Goal: Transaction & Acquisition: Book appointment/travel/reservation

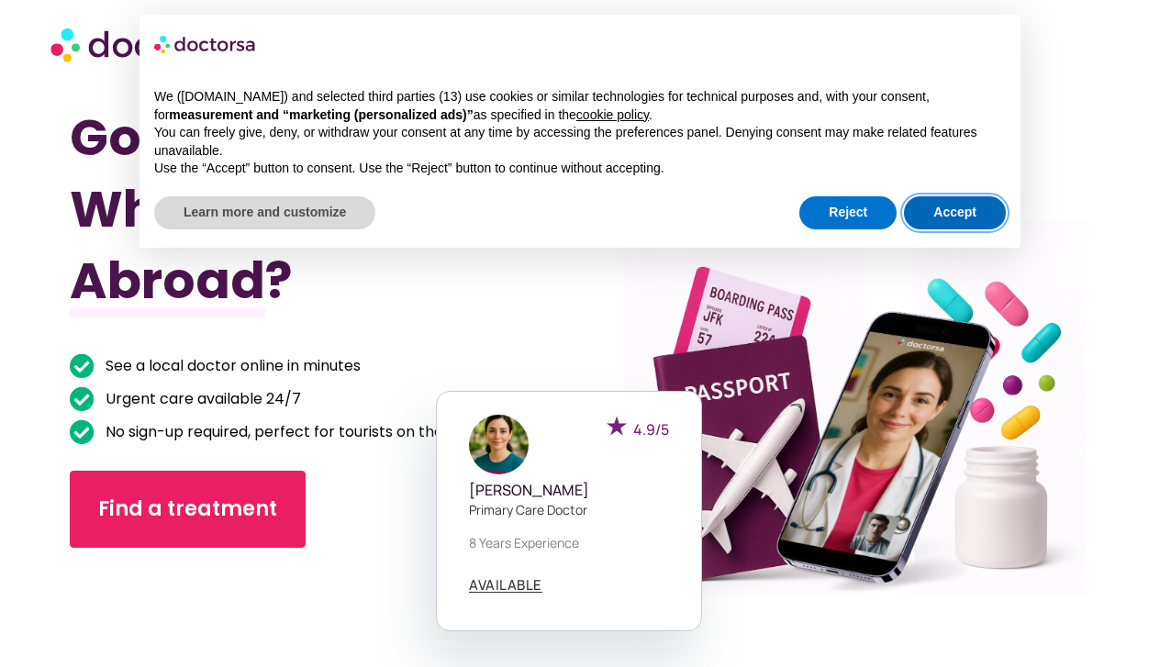
click at [965, 208] on button "Accept" at bounding box center [955, 212] width 102 height 33
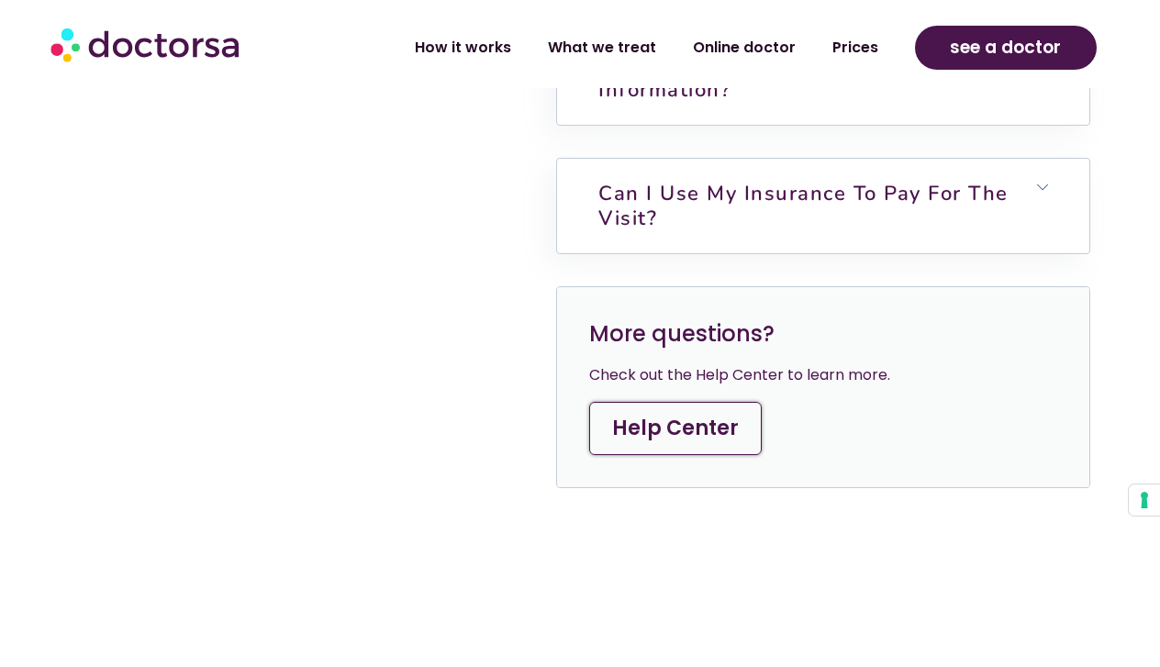
scroll to position [5270, 0]
click at [694, 454] on link "Help Center" at bounding box center [675, 427] width 172 height 53
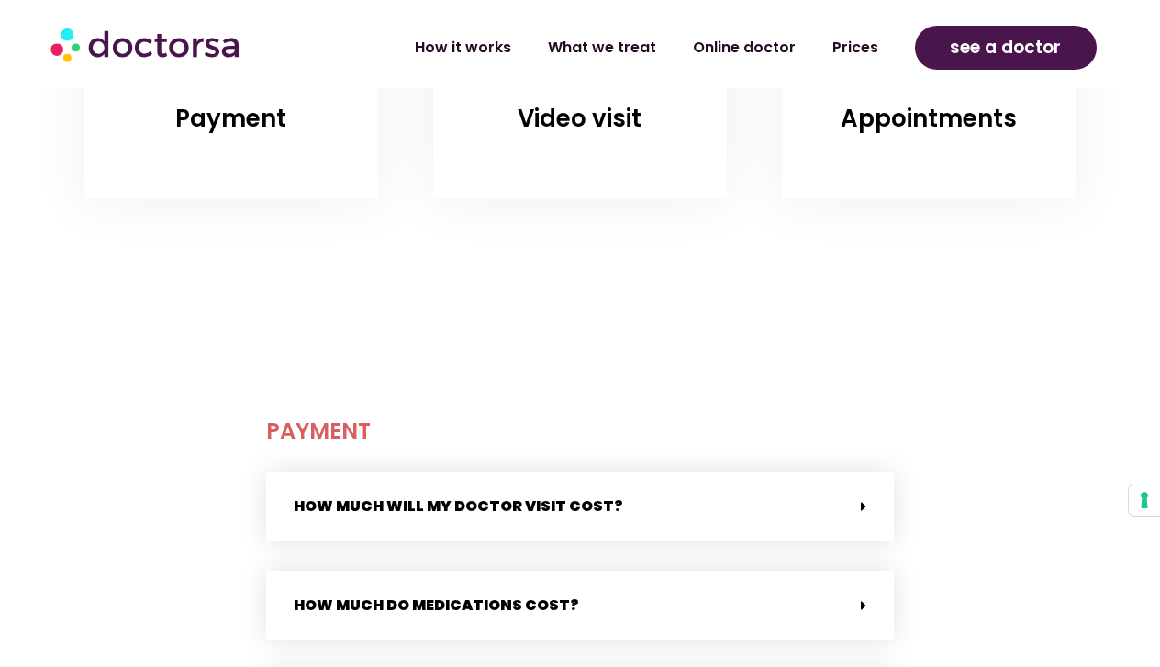
scroll to position [431, 0]
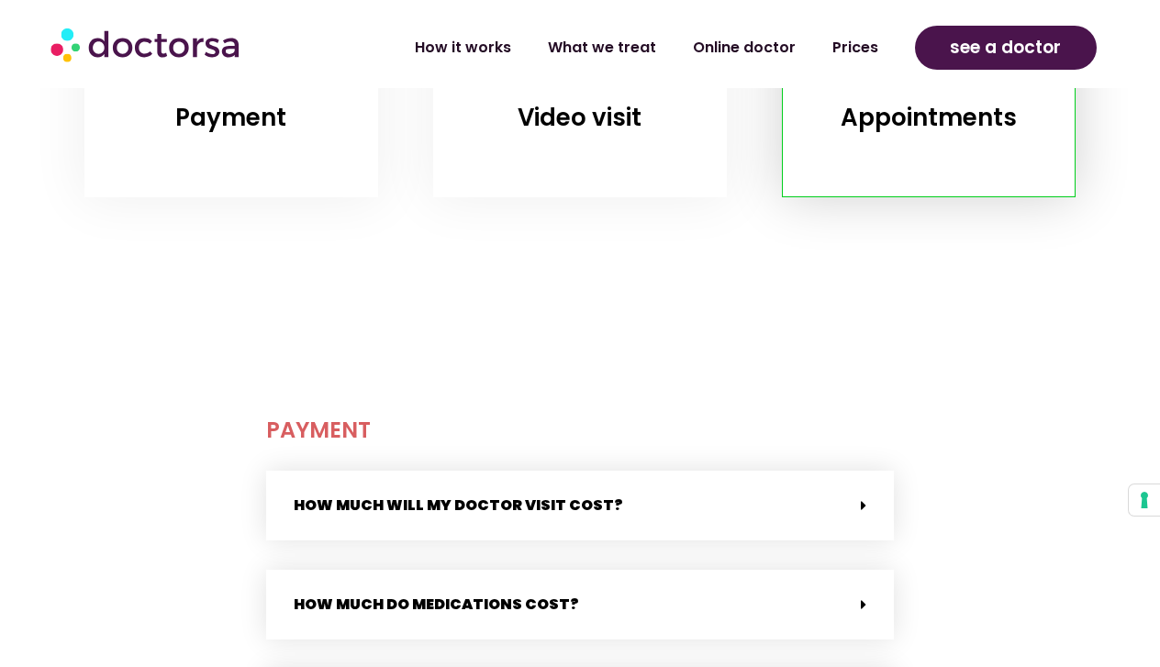
click at [950, 115] on link "Appointments" at bounding box center [928, 117] width 176 height 33
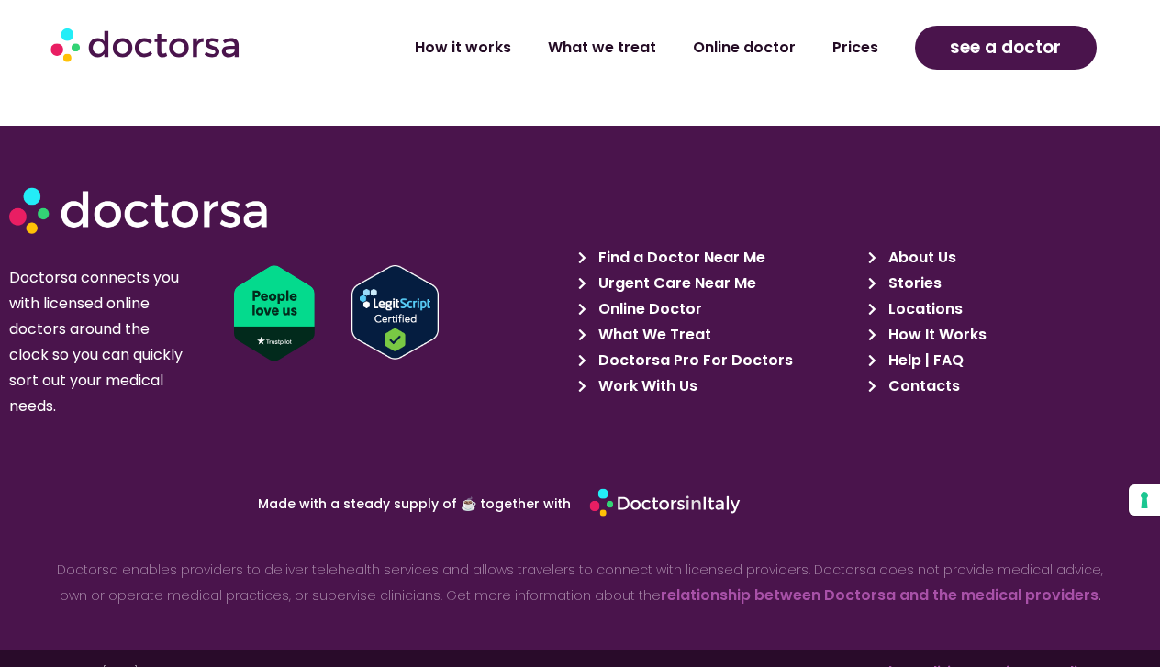
scroll to position [4063, 0]
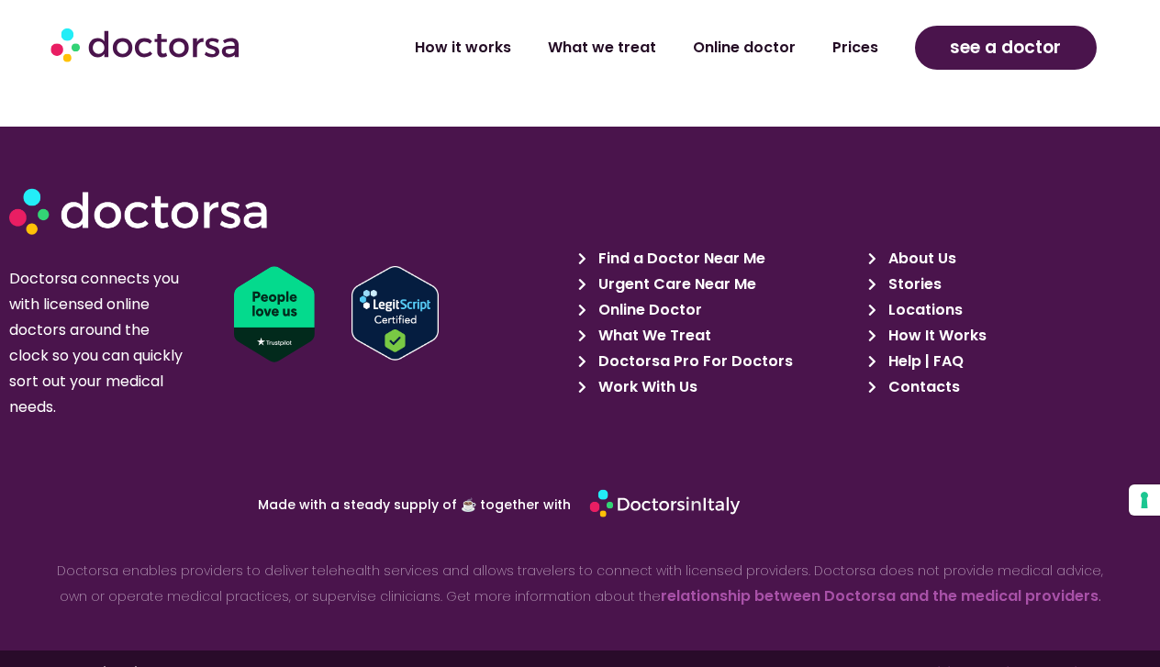
click at [905, 349] on span "Help | FAQ" at bounding box center [923, 362] width 80 height 26
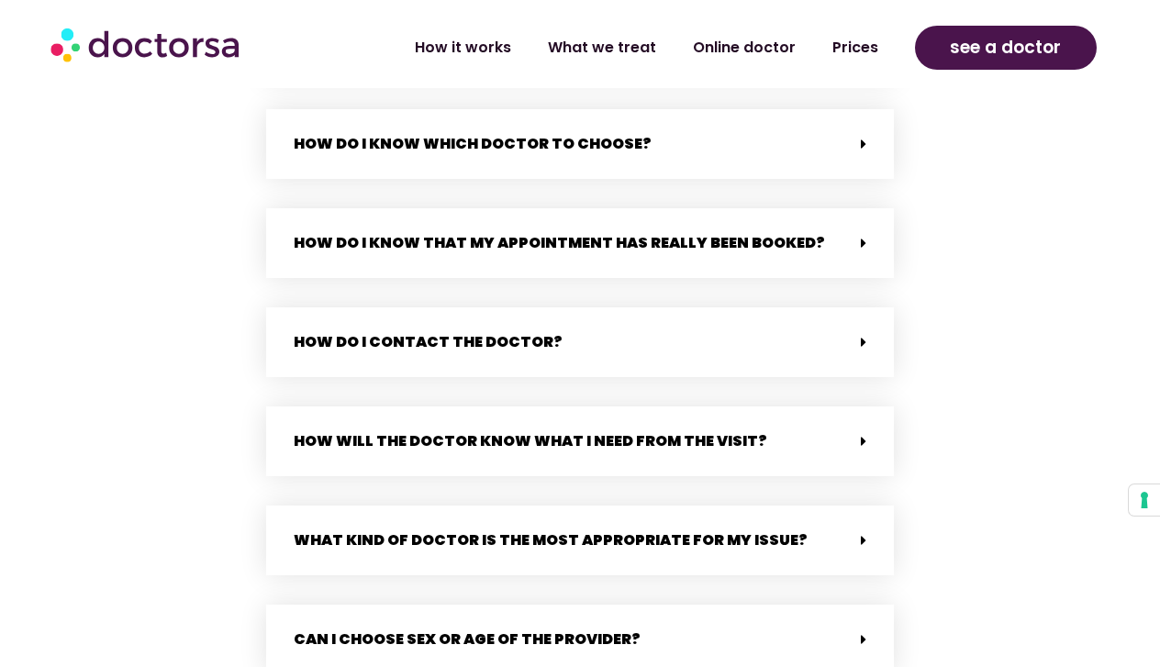
scroll to position [3114, 0]
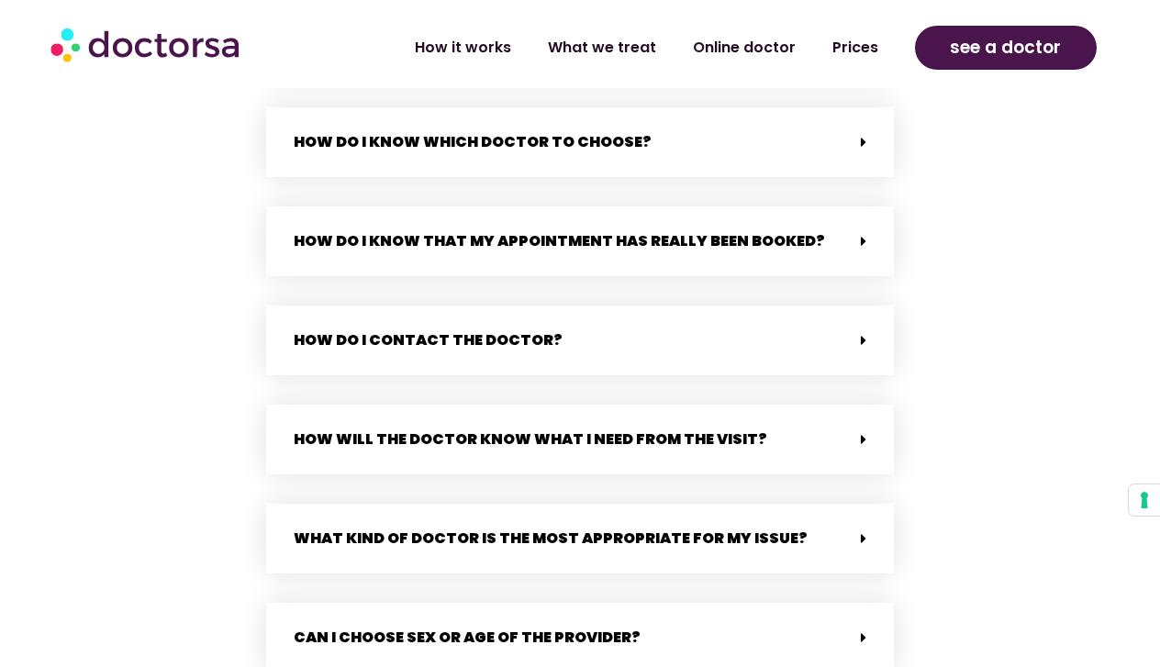
click at [524, 329] on link "How do I contact the doctor?" at bounding box center [428, 339] width 269 height 21
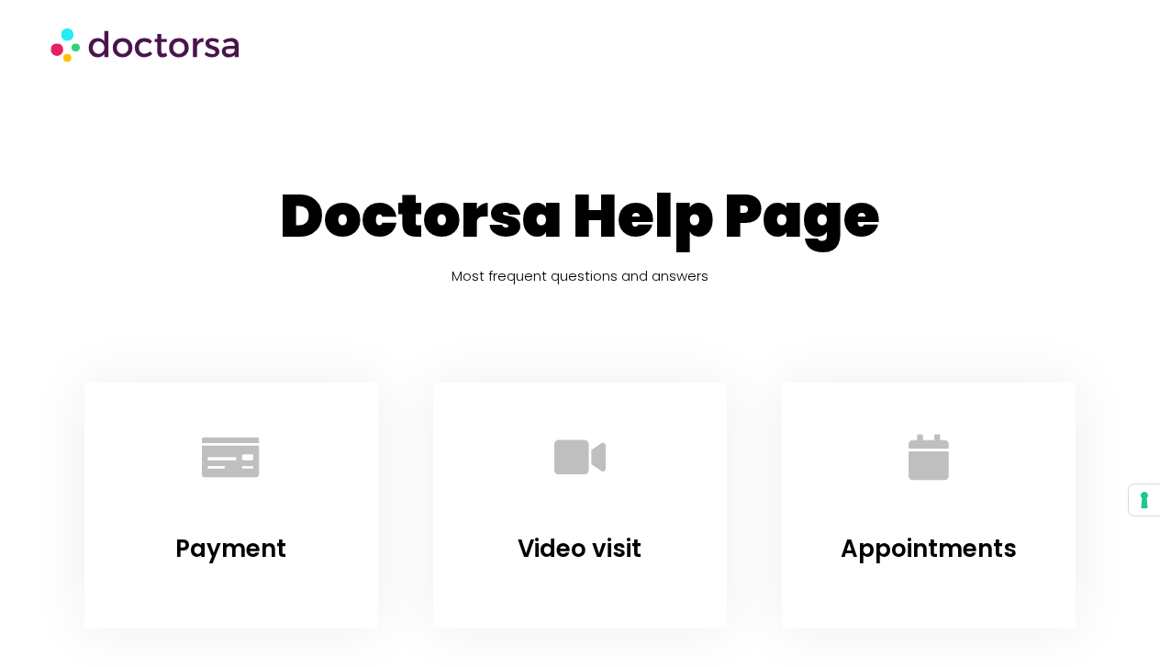
scroll to position [0, 0]
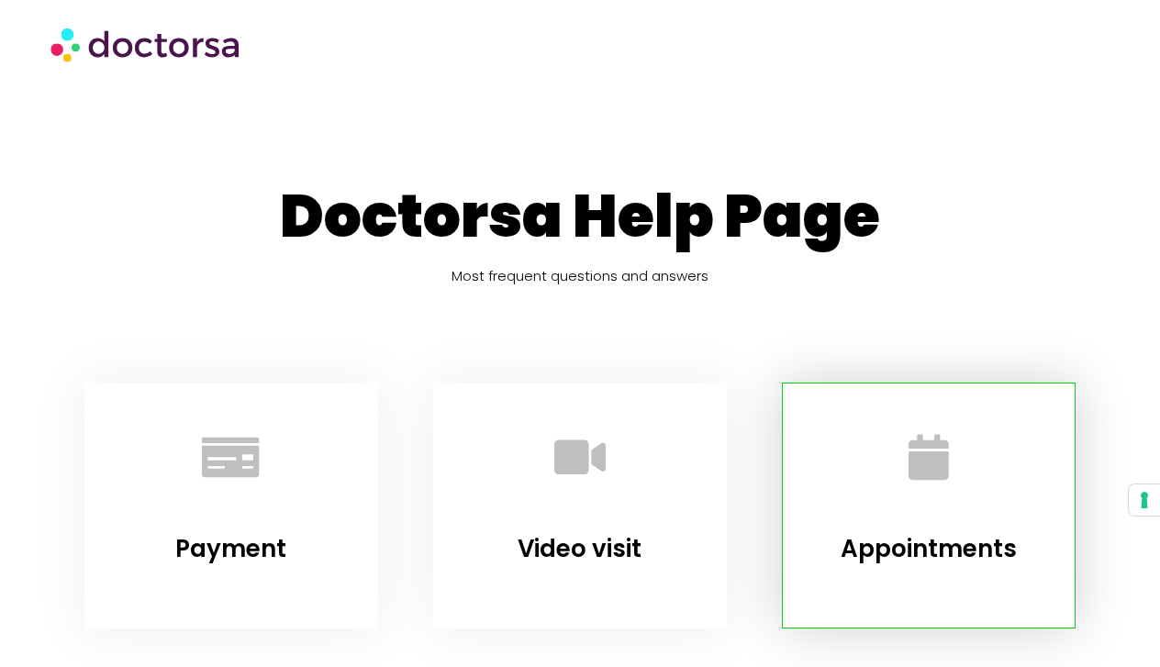
click at [912, 526] on div "Appointments" at bounding box center [928, 486] width 246 height 161
click at [913, 546] on link "Appointments" at bounding box center [928, 548] width 176 height 33
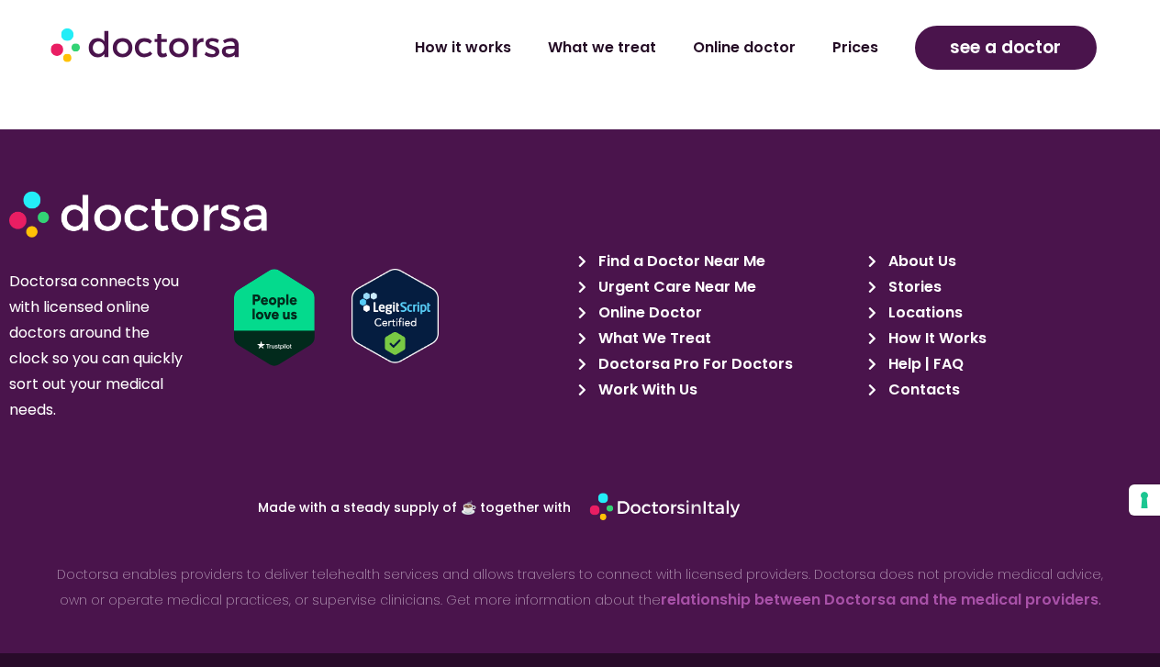
scroll to position [4232, 0]
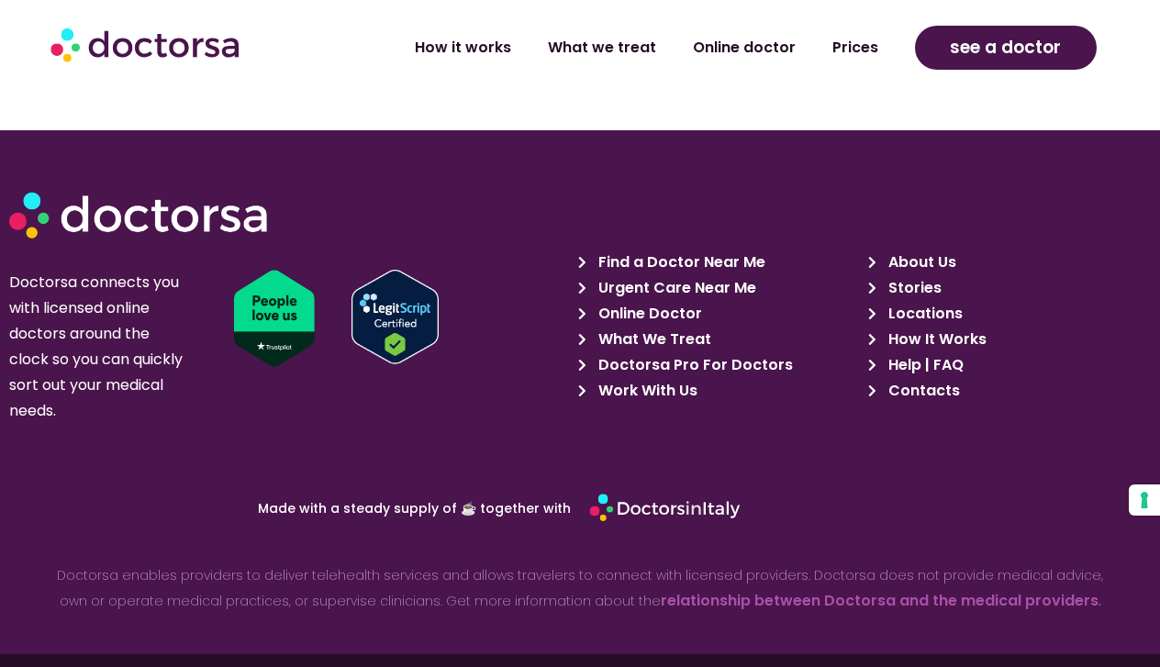
click at [922, 250] on span "About Us" at bounding box center [919, 263] width 72 height 26
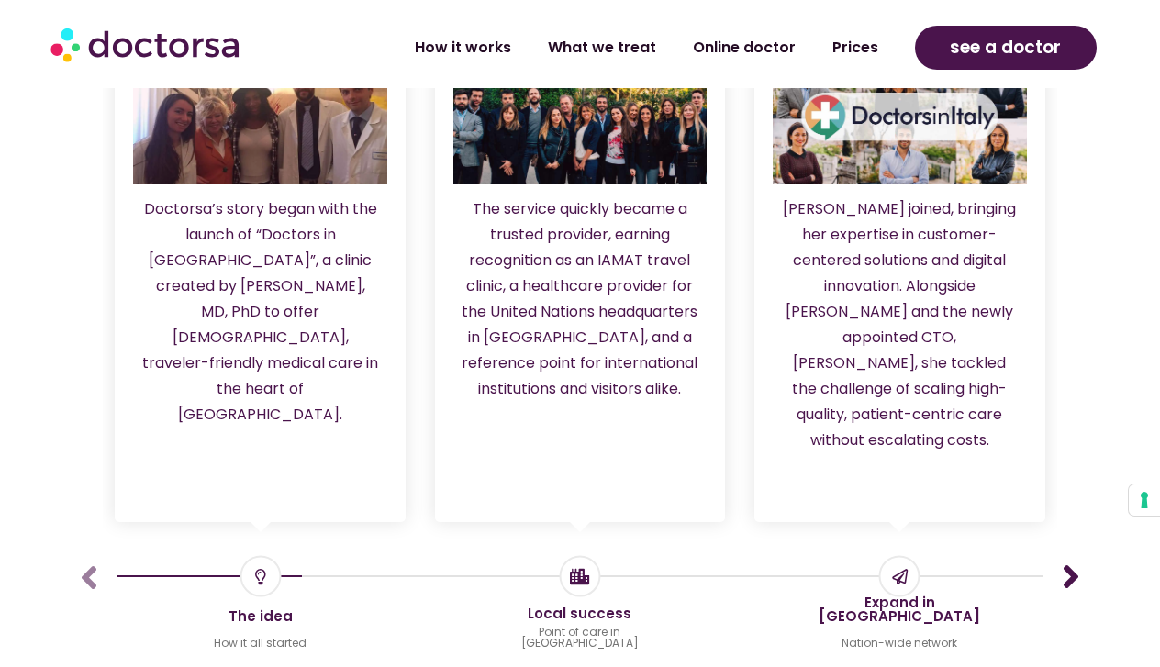
scroll to position [1504, 0]
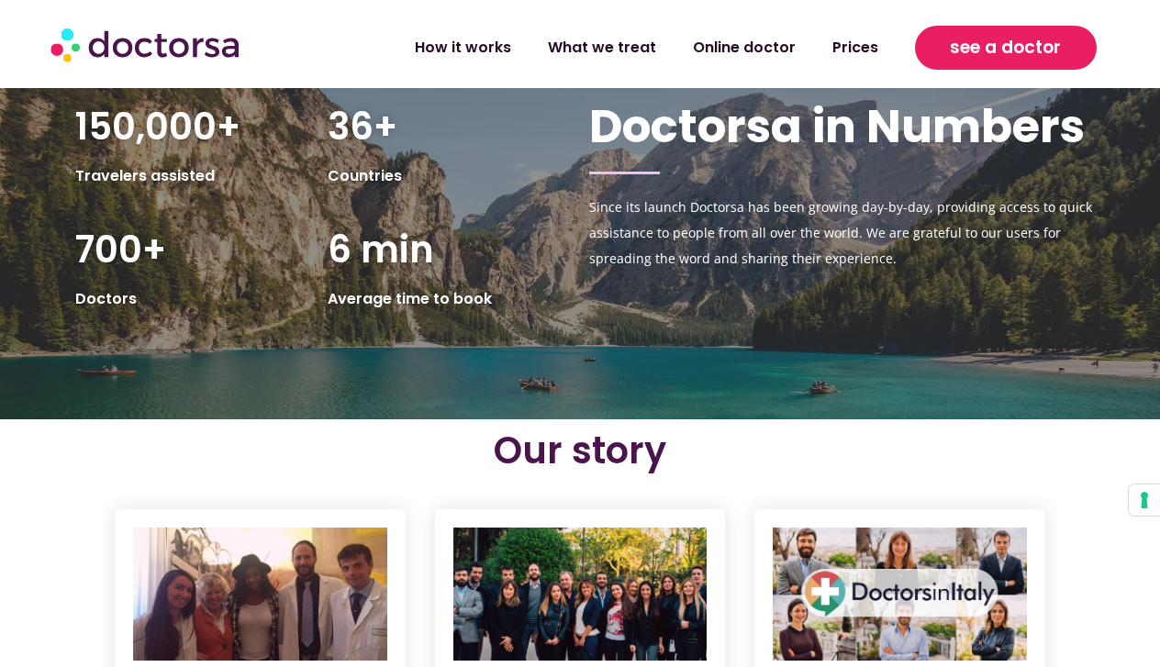
click at [1012, 40] on span "see a doctor" at bounding box center [1004, 47] width 111 height 29
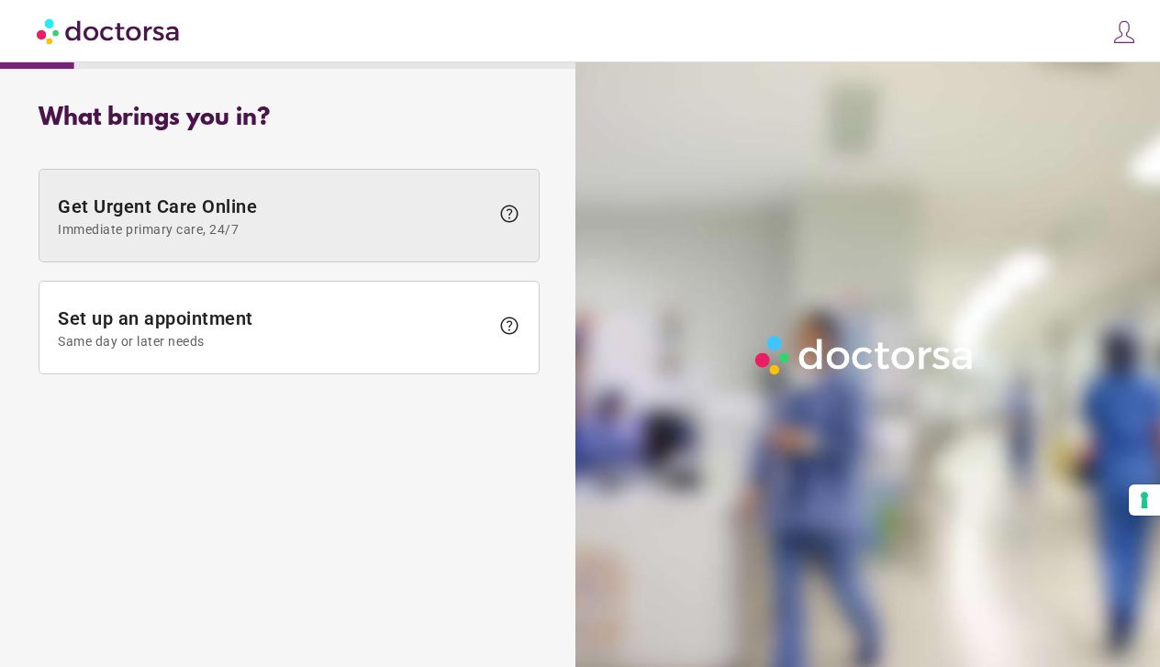
click at [235, 215] on span "Get Urgent Care Online Immediate primary care, 24/7" at bounding box center [273, 215] width 431 height 41
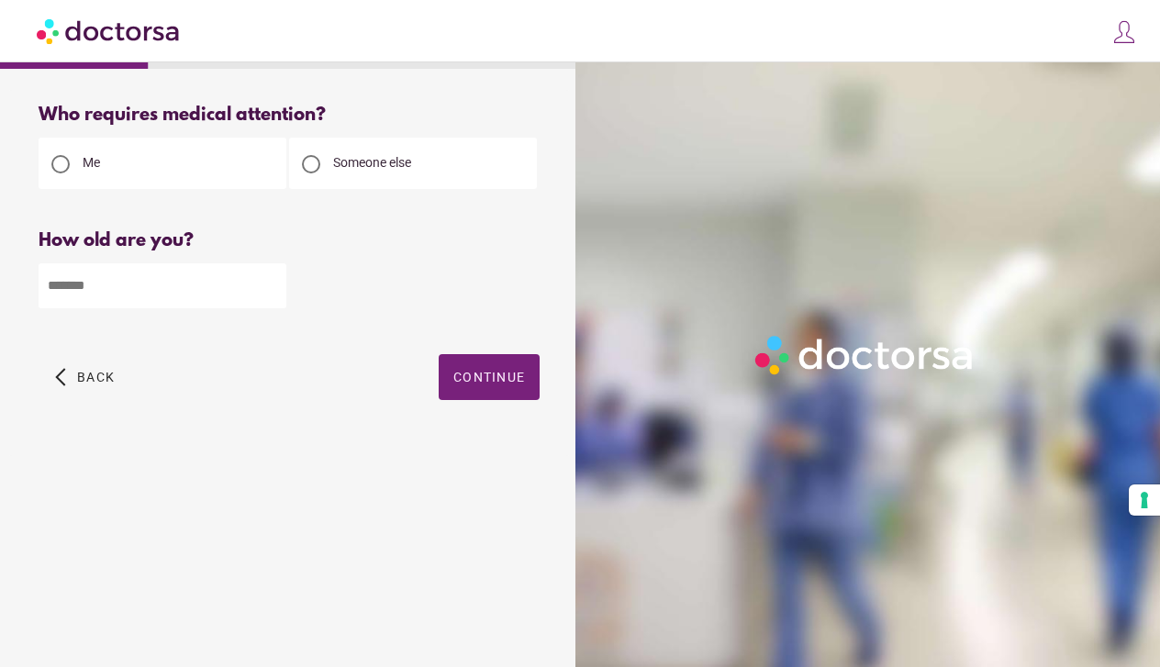
click at [97, 299] on input "number" at bounding box center [163, 285] width 248 height 45
type input "**"
click at [497, 373] on span "Continue" at bounding box center [489, 377] width 72 height 15
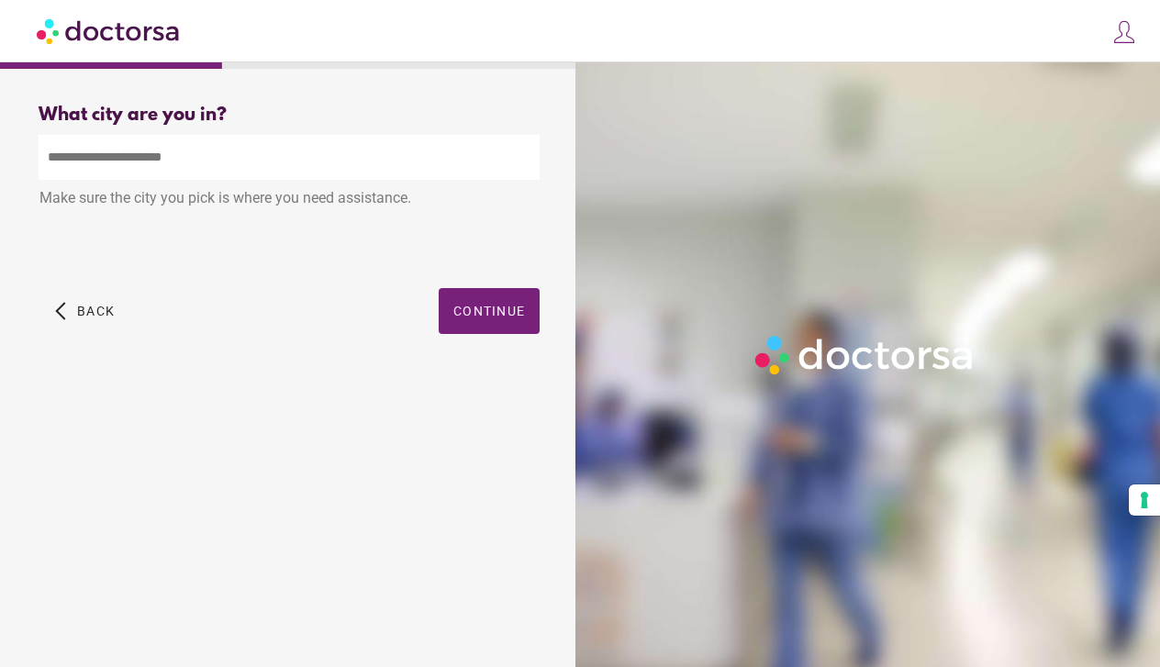
click at [78, 163] on input "text" at bounding box center [289, 157] width 501 height 45
type input "*"
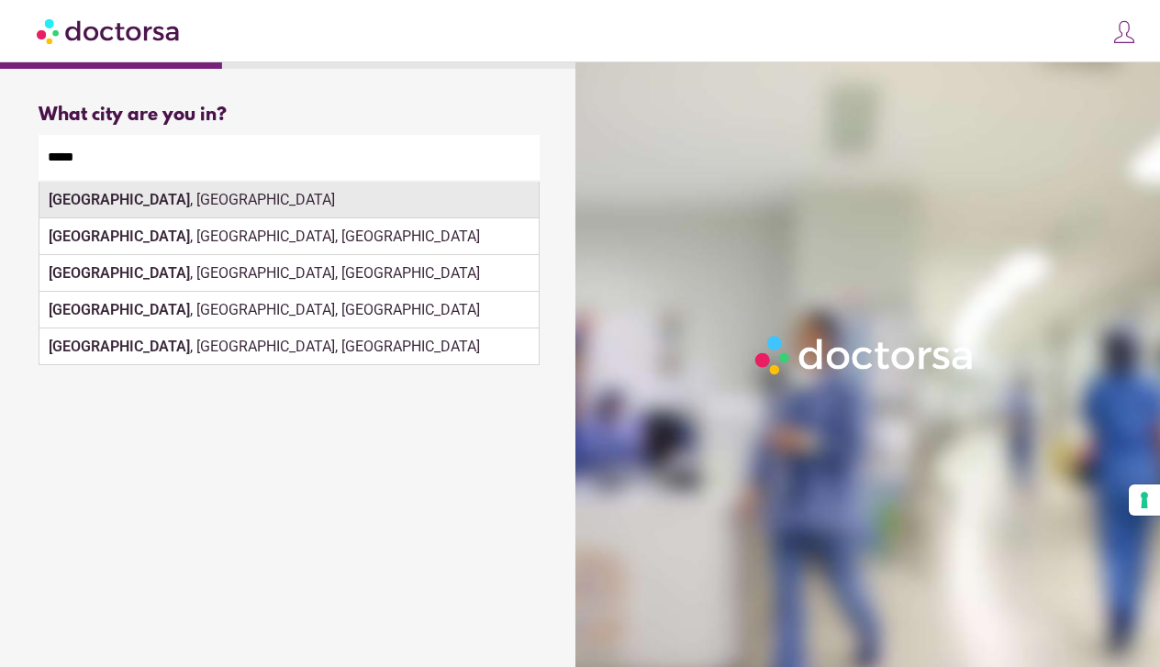
click at [182, 197] on div "[GEOGRAPHIC_DATA] , [GEOGRAPHIC_DATA]" at bounding box center [288, 200] width 499 height 37
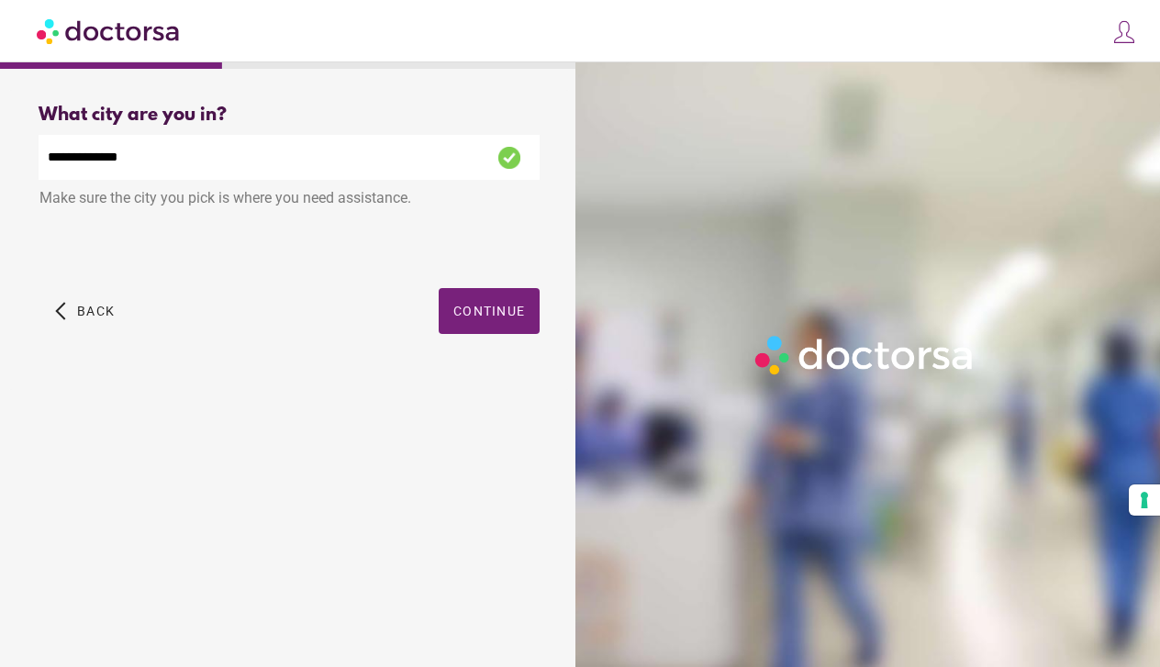
click at [80, 155] on input "**********" at bounding box center [289, 157] width 501 height 45
type input "**********"
click at [219, 444] on div "What brings you in? Get Urgent Care Online Immediate primary care, 24/7 help Se…" at bounding box center [289, 357] width 560 height 535
click at [472, 313] on span "Continue" at bounding box center [489, 311] width 72 height 15
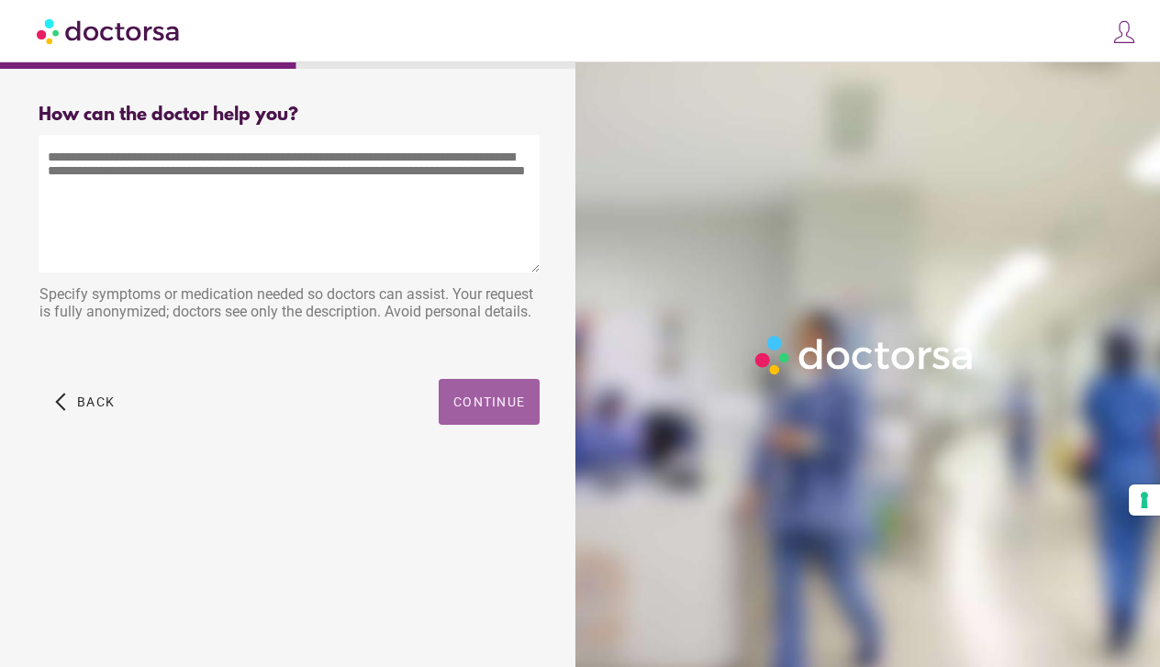
click at [515, 406] on span "Continue" at bounding box center [489, 401] width 72 height 15
